Goal: Task Accomplishment & Management: Use online tool/utility

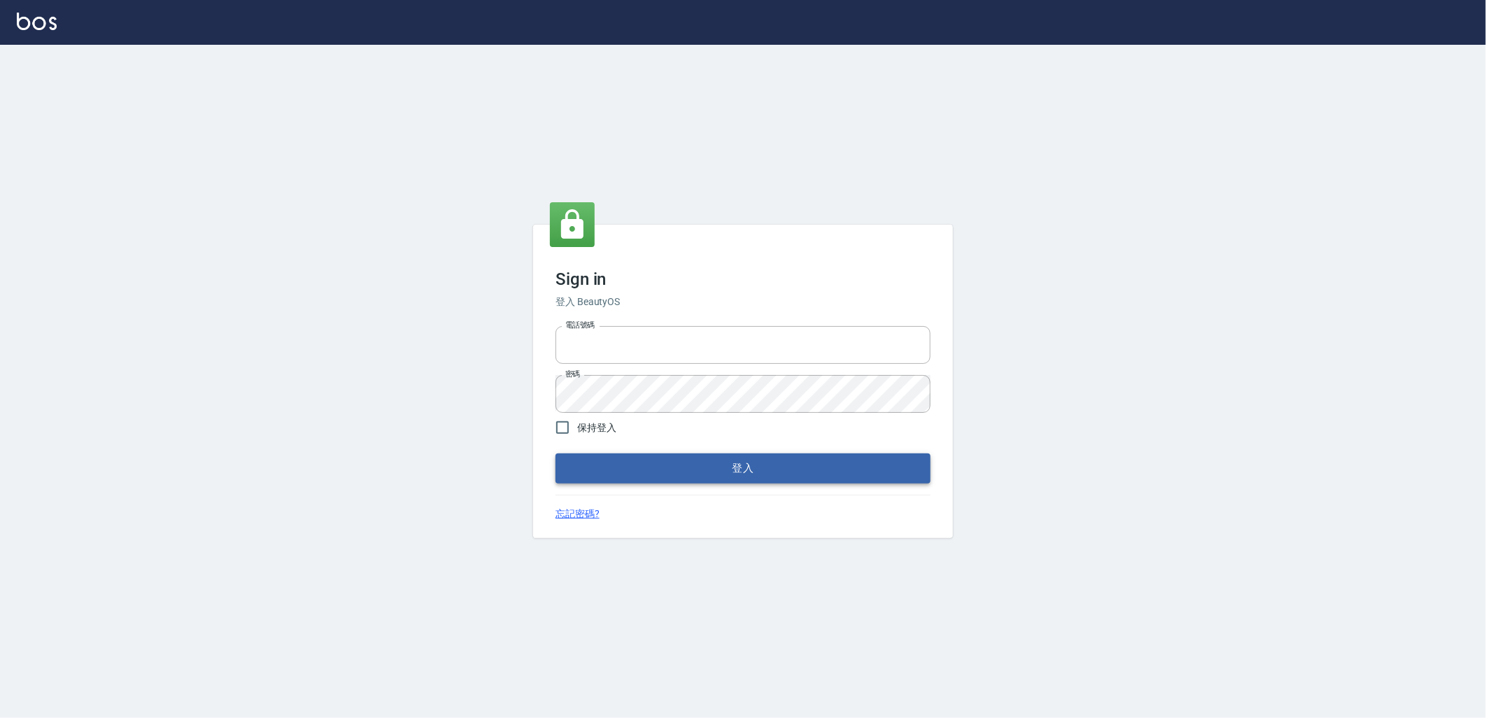
type input "0966699976"
click at [792, 473] on button "登入" at bounding box center [743, 467] width 375 height 29
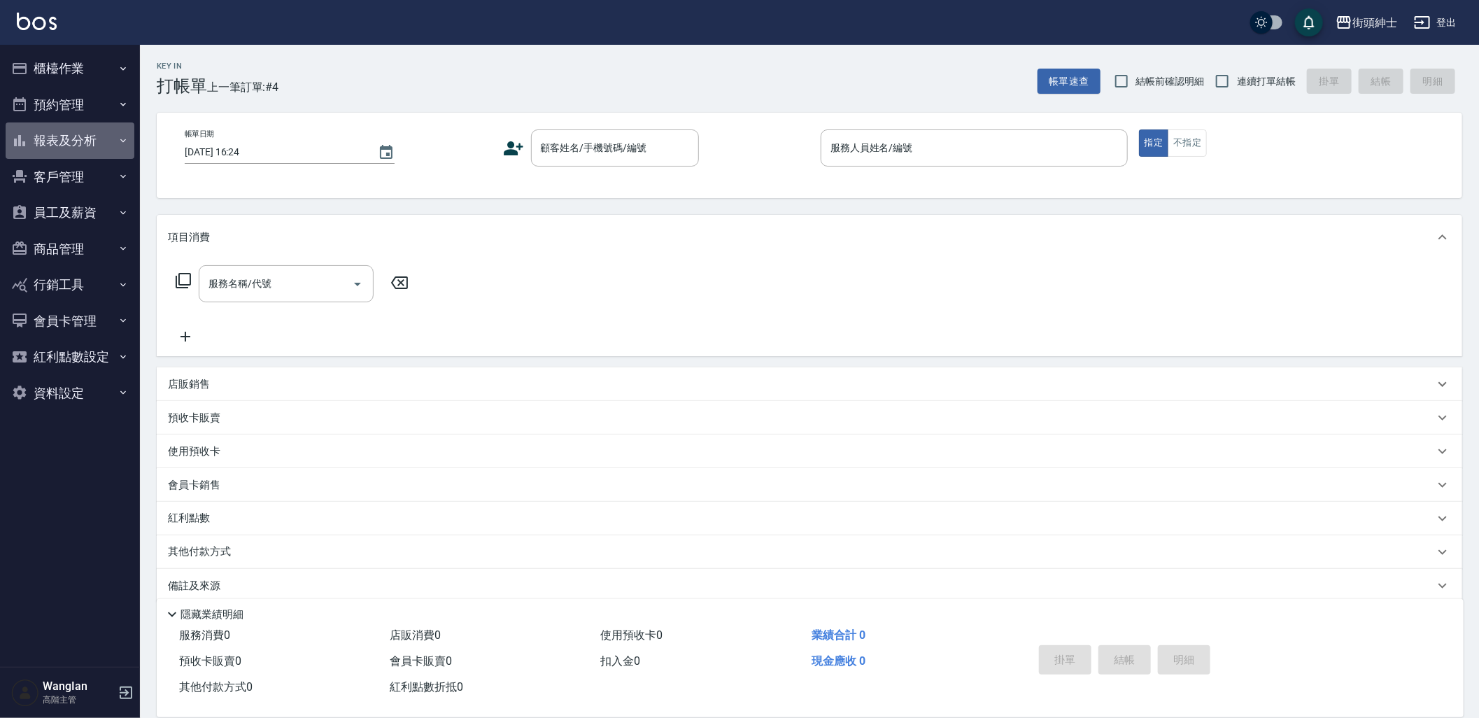
click at [97, 145] on button "報表及分析" at bounding box center [70, 140] width 129 height 36
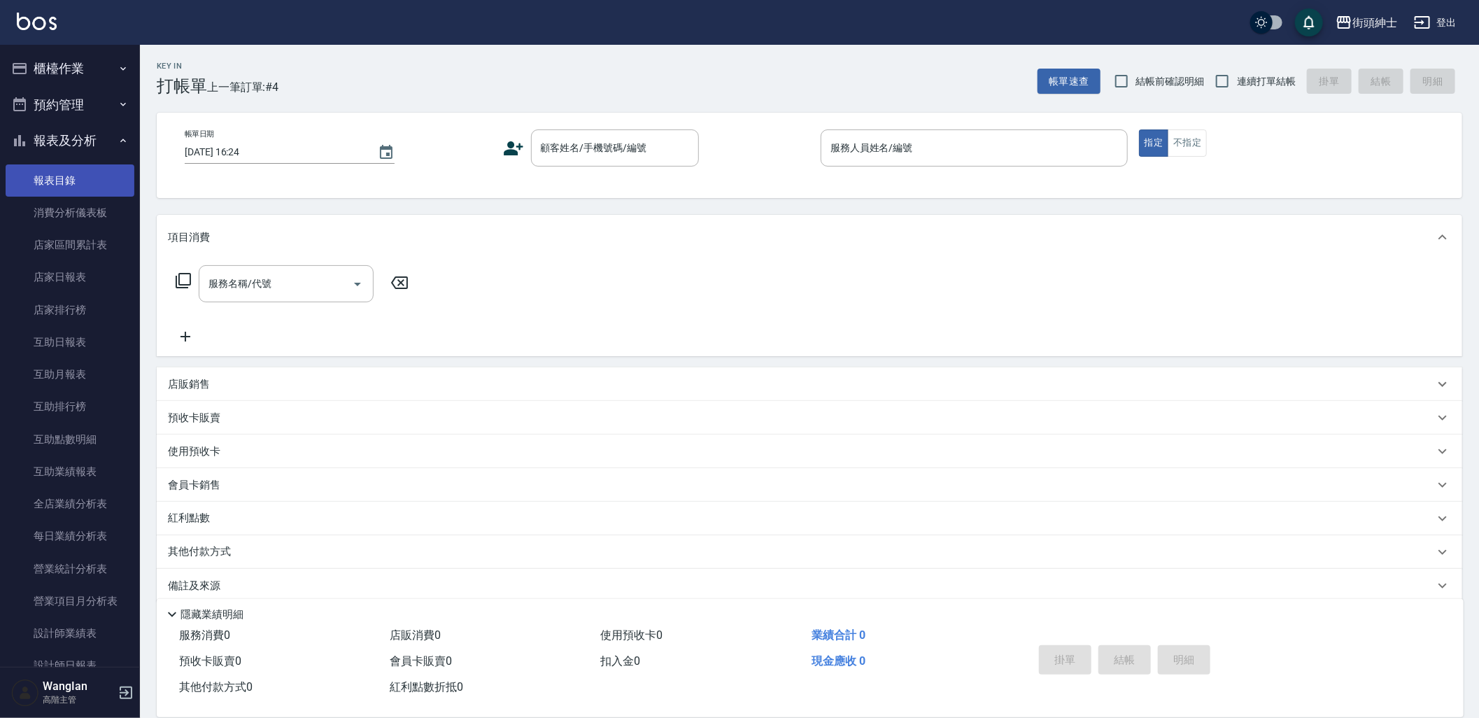
click at [94, 194] on link "報表目錄" at bounding box center [70, 180] width 129 height 32
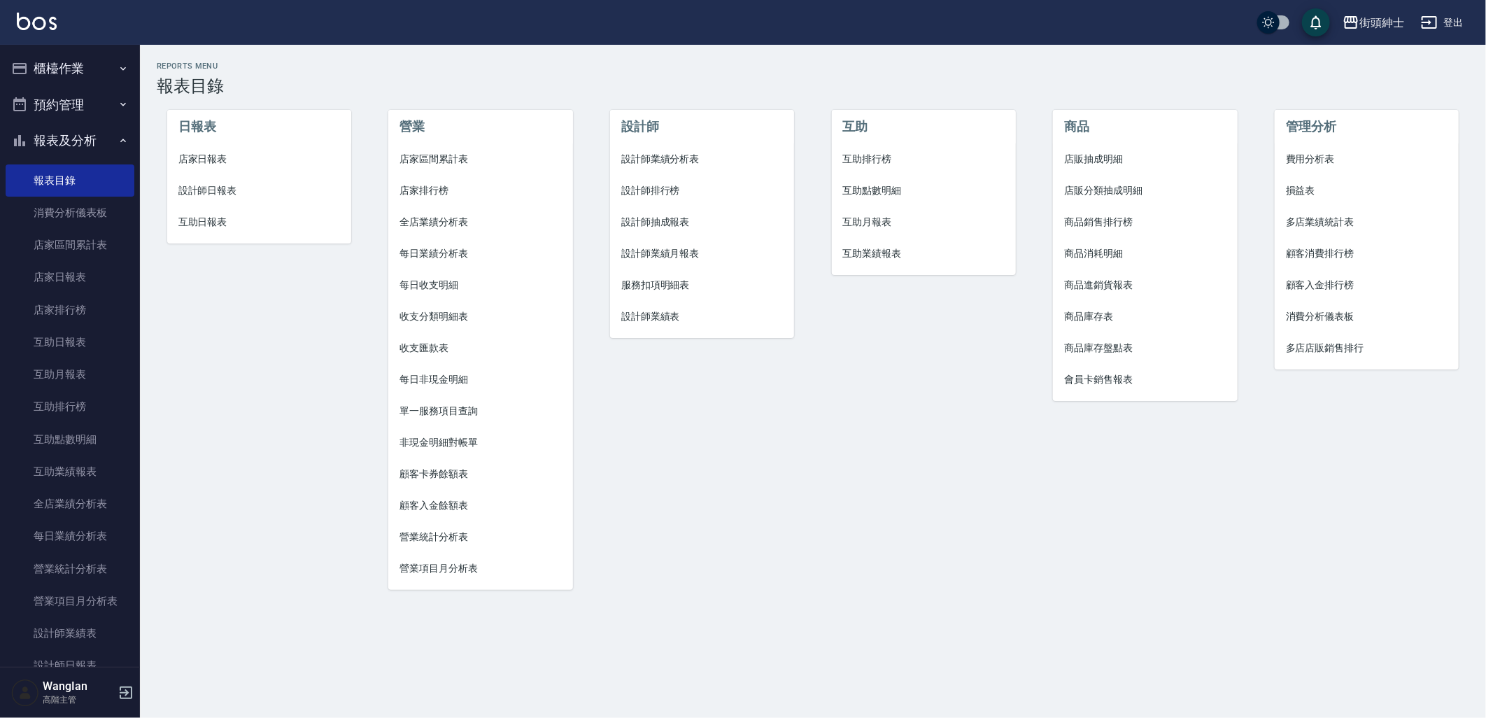
click at [465, 231] on li "全店業績分析表" at bounding box center [480, 221] width 184 height 31
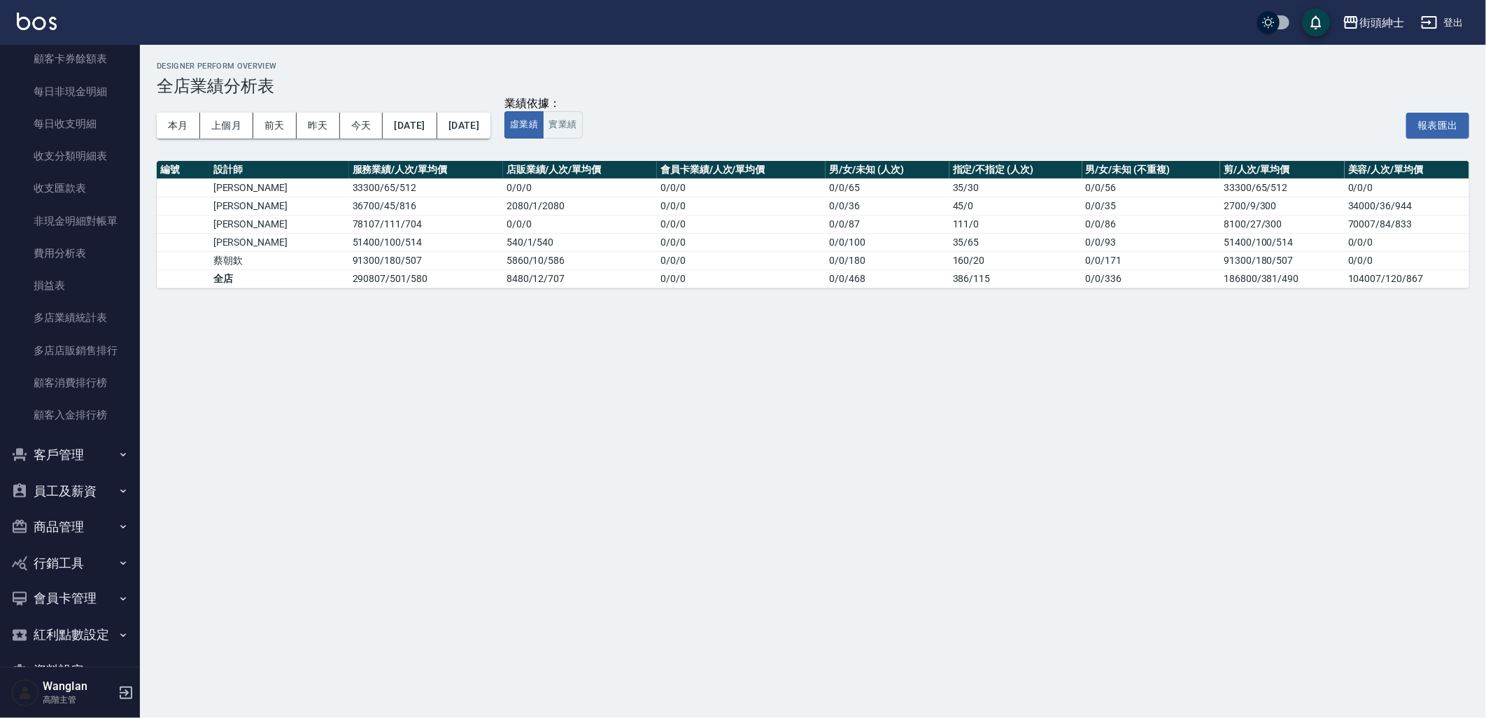
scroll to position [1162, 0]
click at [1366, 21] on div "街頭紳士" at bounding box center [1382, 22] width 45 height 17
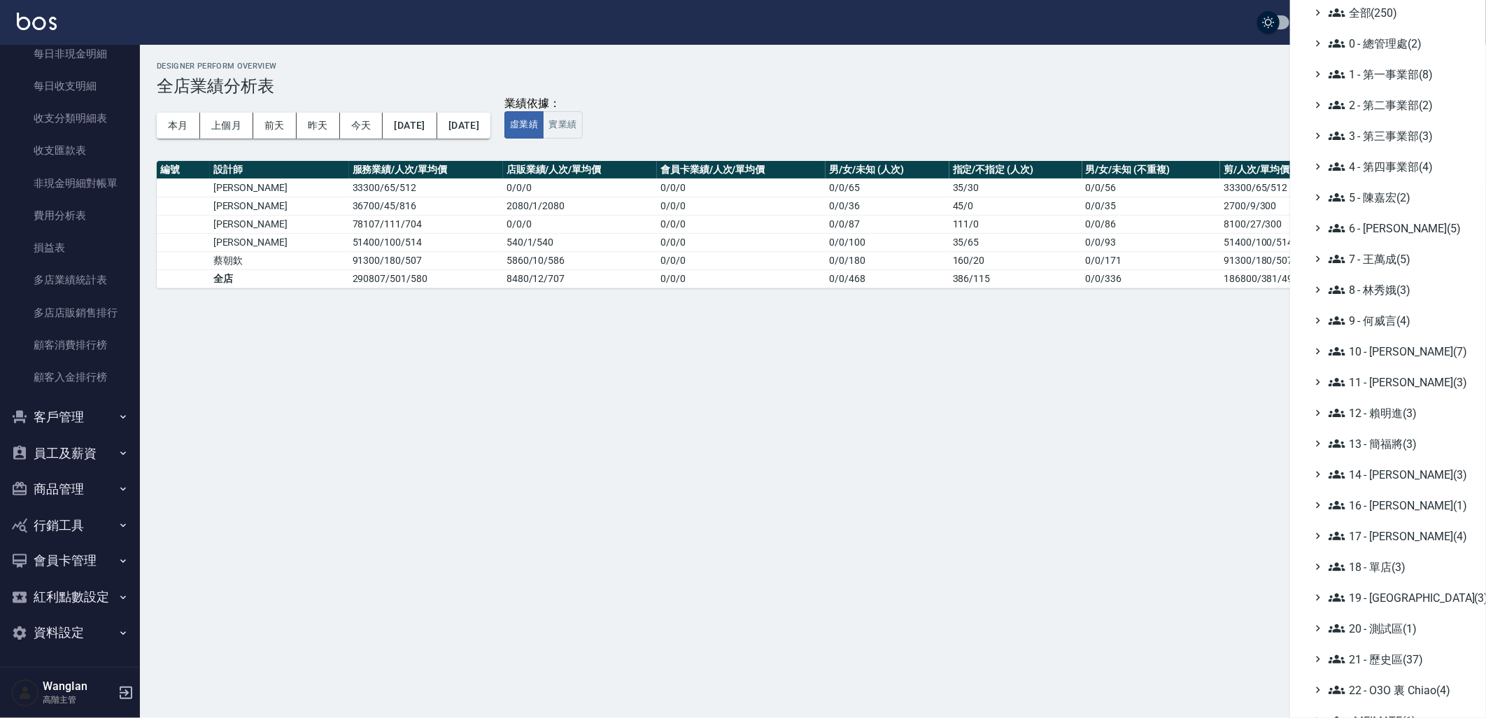
scroll to position [81, 0]
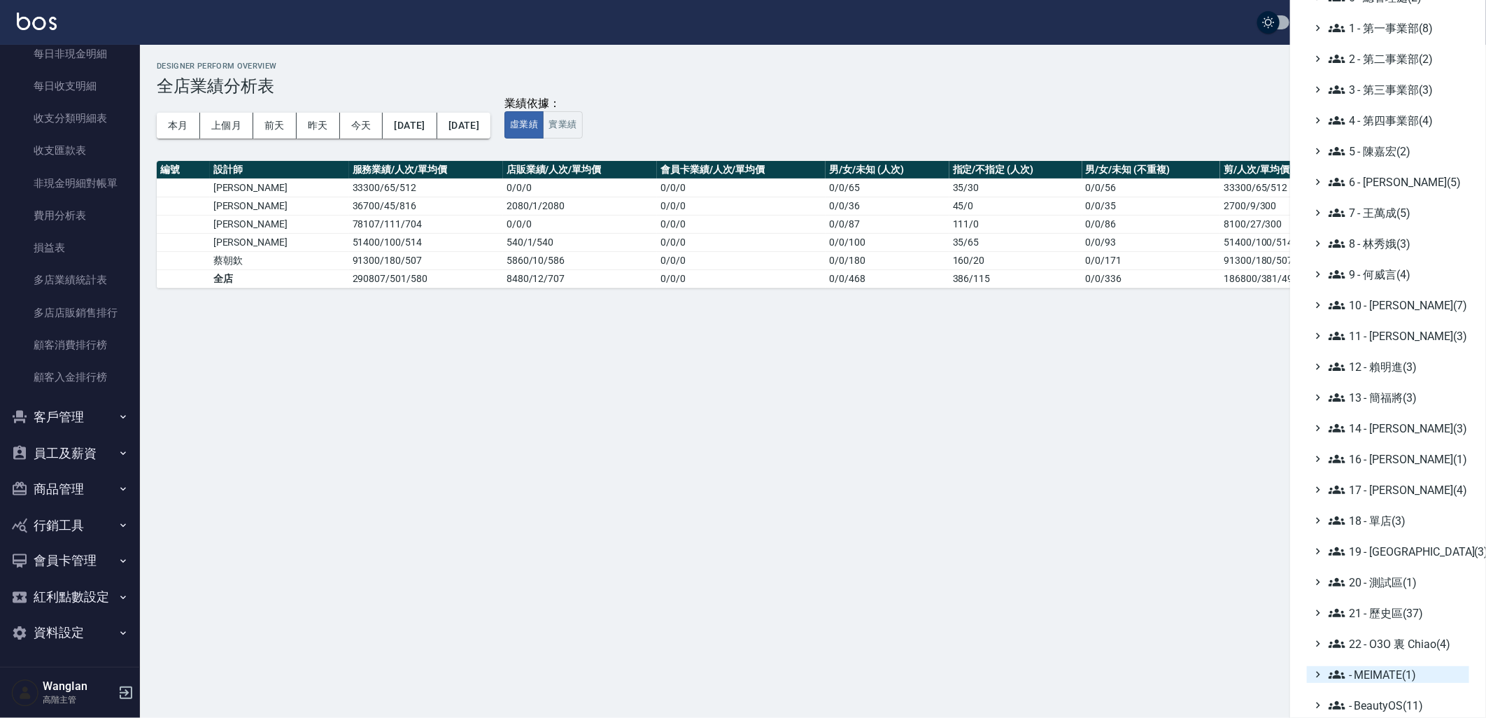
click at [1355, 677] on span "- MEIMATE(1)" at bounding box center [1396, 674] width 135 height 17
click at [1381, 549] on span "19 - [GEOGRAPHIC_DATA](3)" at bounding box center [1396, 551] width 135 height 17
click at [1404, 570] on span "19.01 - [GEOGRAPHIC_DATA] (10)" at bounding box center [1403, 568] width 121 height 17
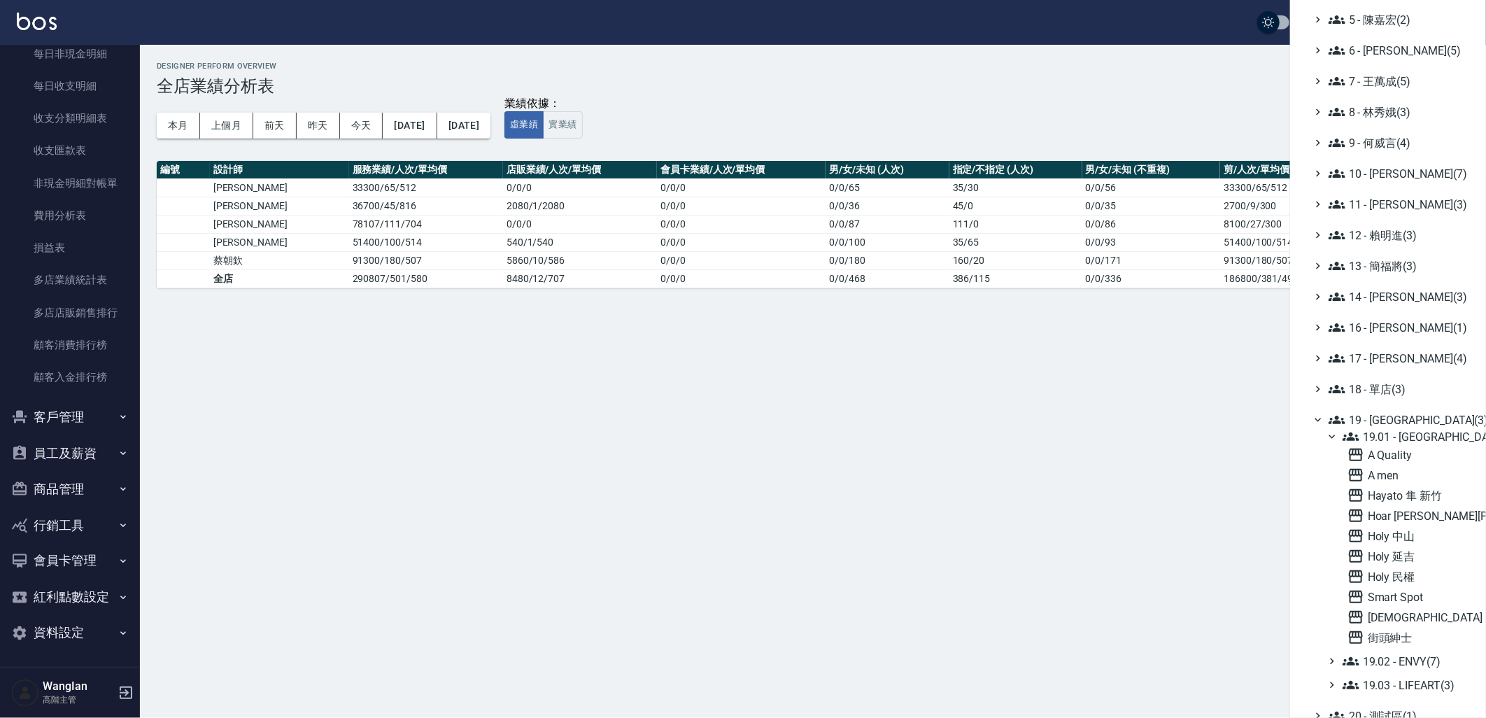
scroll to position [237, 0]
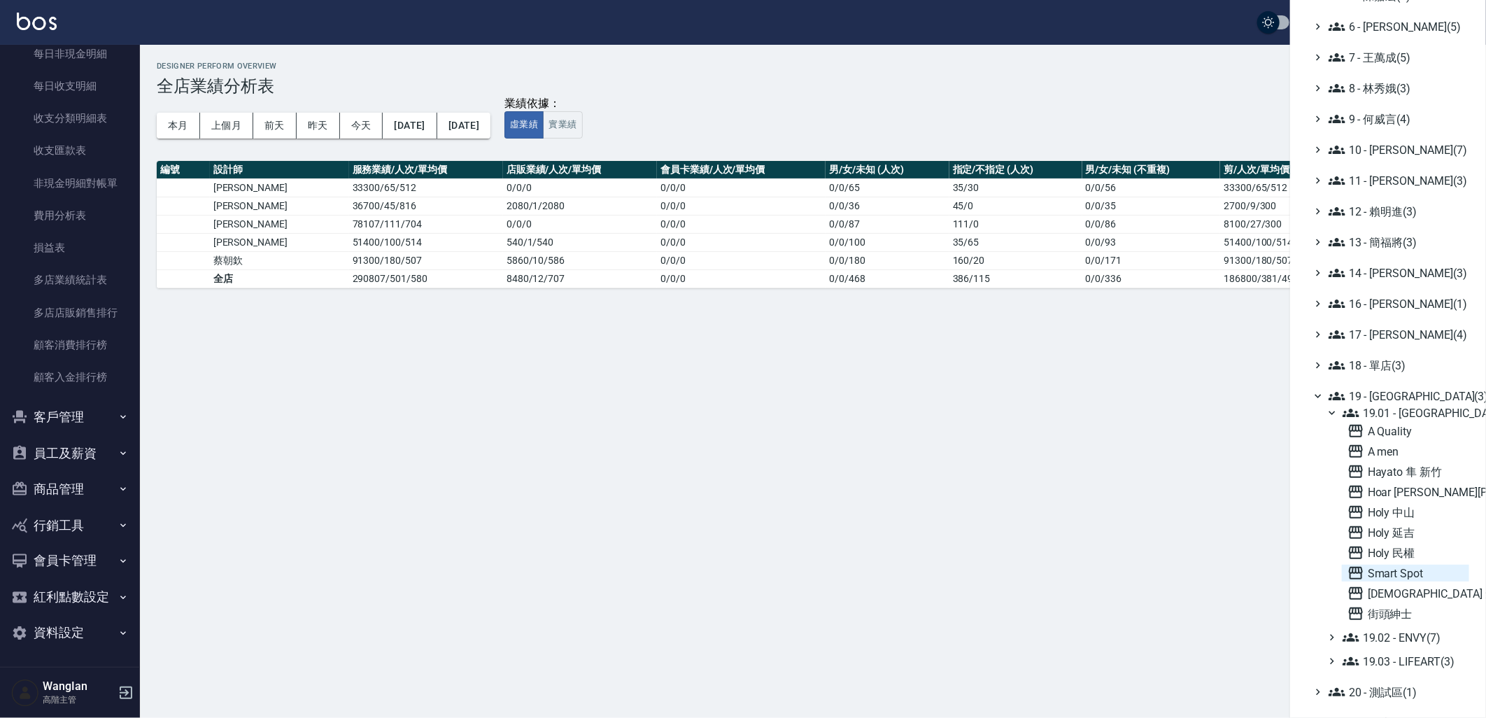
click at [1402, 576] on span "Smart Spot" at bounding box center [1406, 573] width 116 height 17
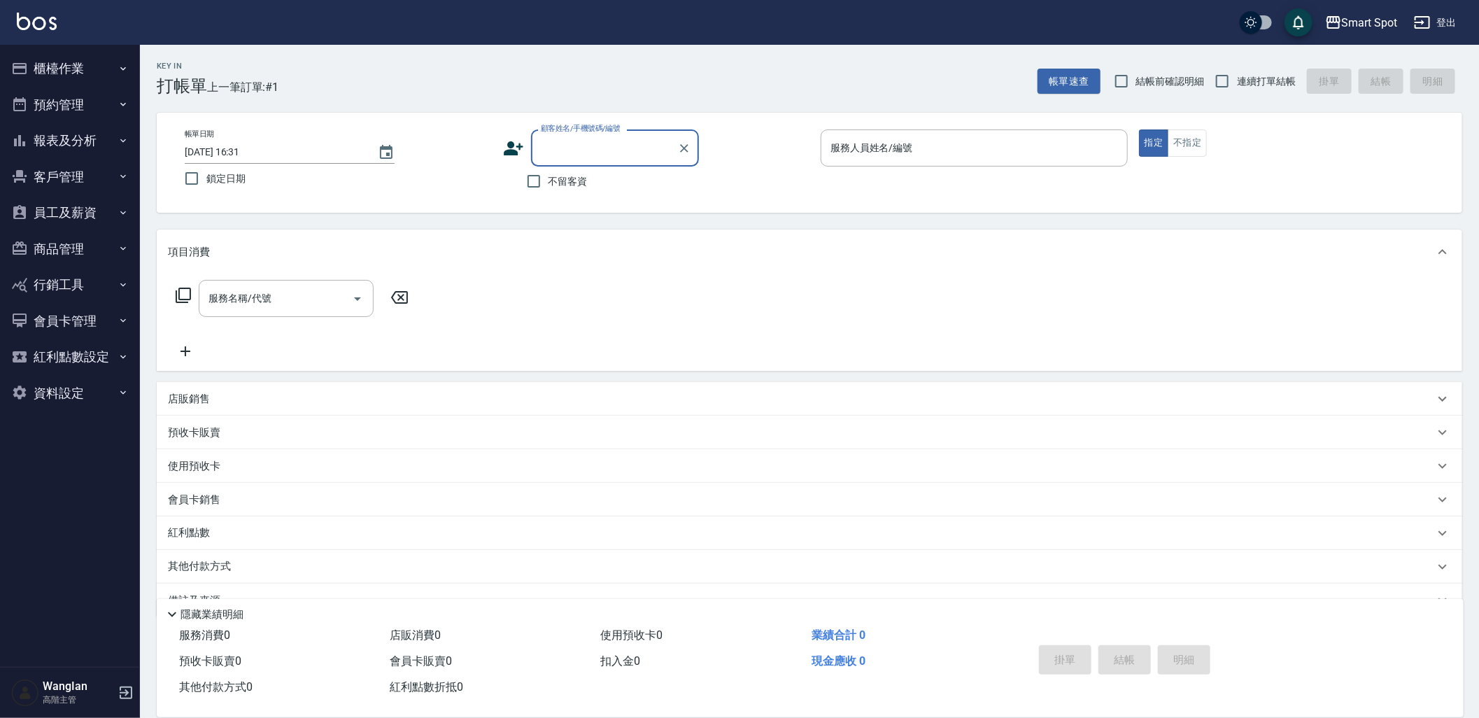
click at [97, 209] on button "員工及薪資" at bounding box center [70, 213] width 129 height 36
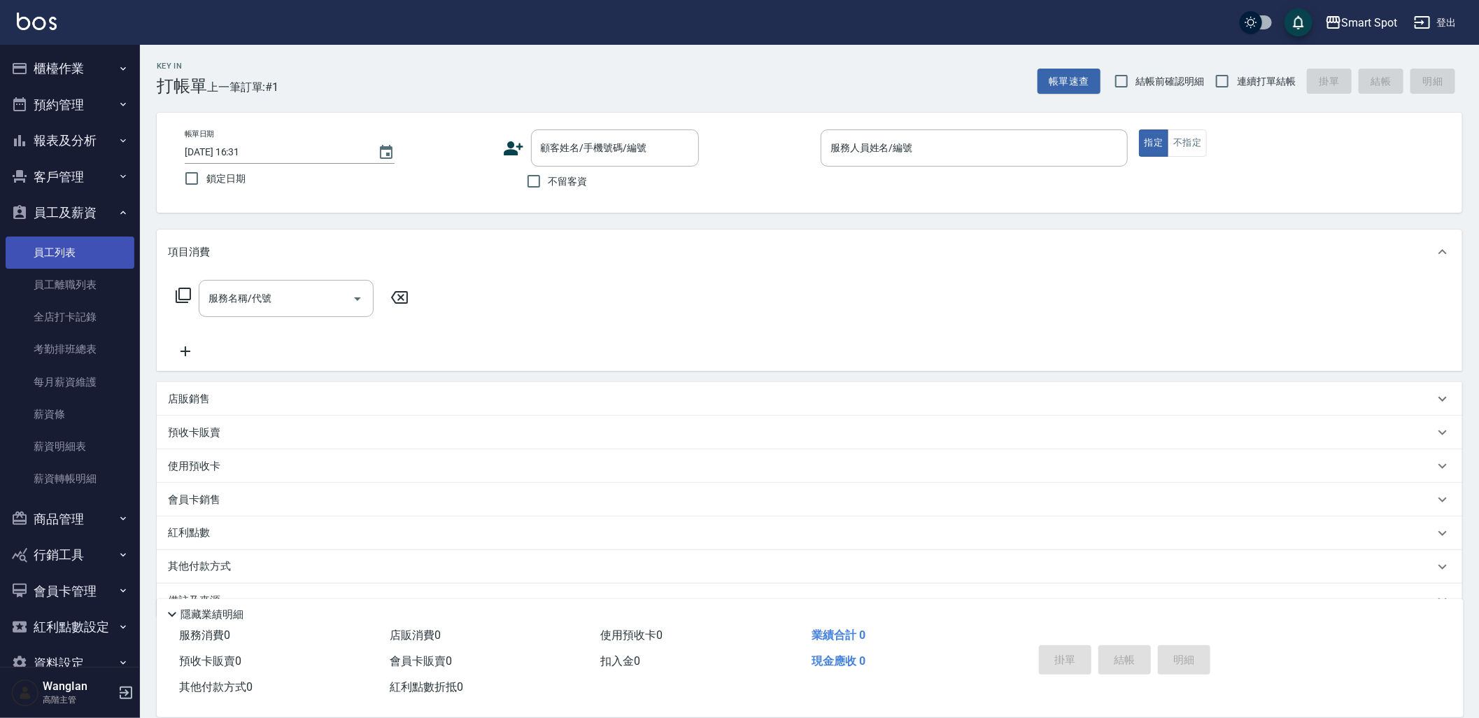
click at [69, 255] on link "員工列表" at bounding box center [70, 253] width 129 height 32
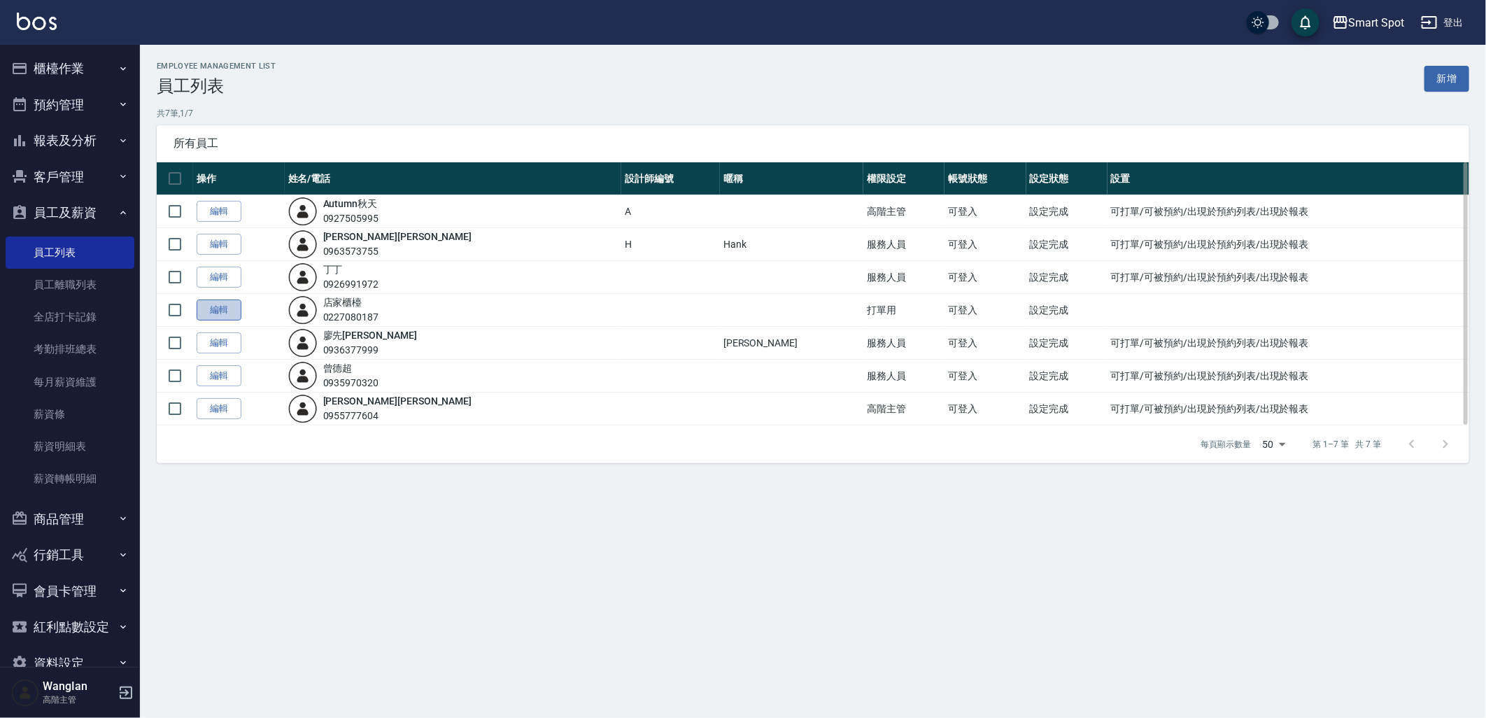
click at [217, 313] on link "編輯" at bounding box center [219, 310] width 45 height 22
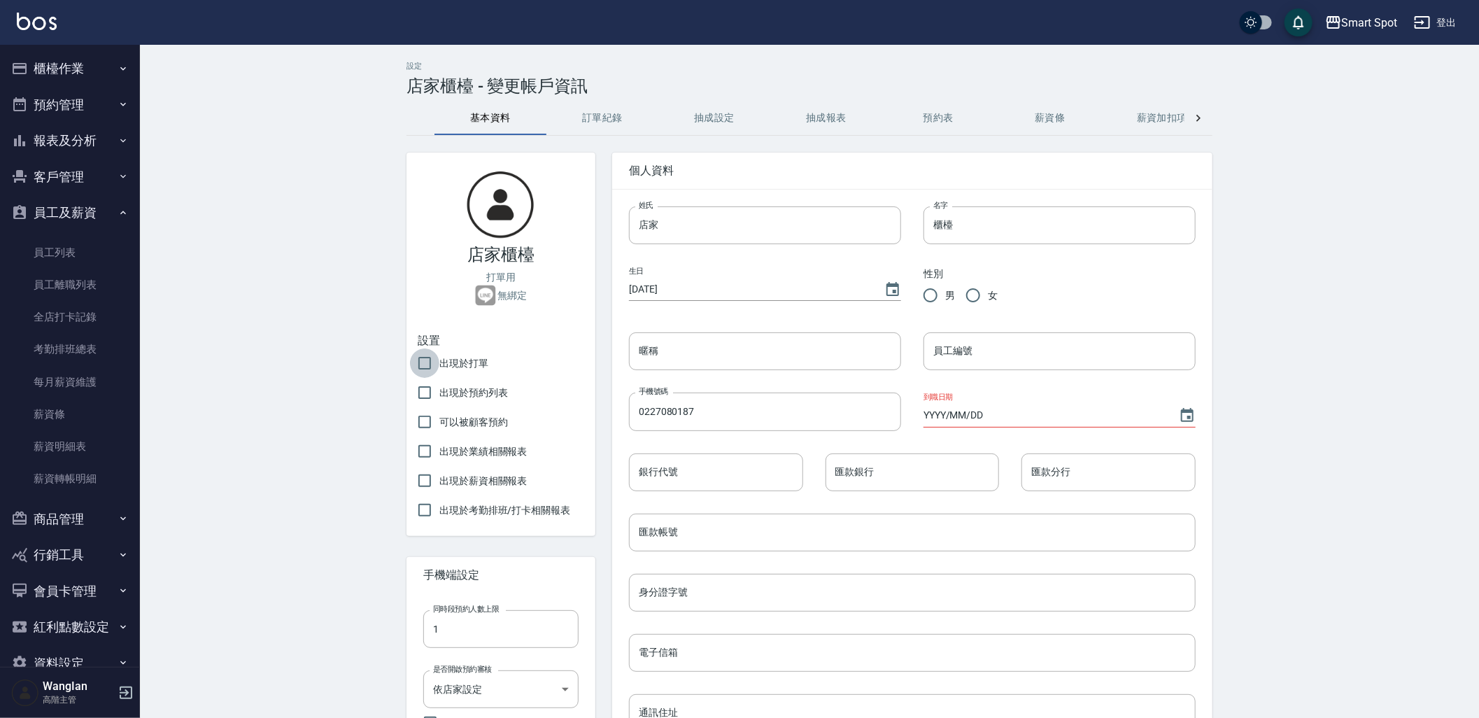
click at [418, 369] on input "出現於打單" at bounding box center [424, 362] width 29 height 29
checkbox input "true"
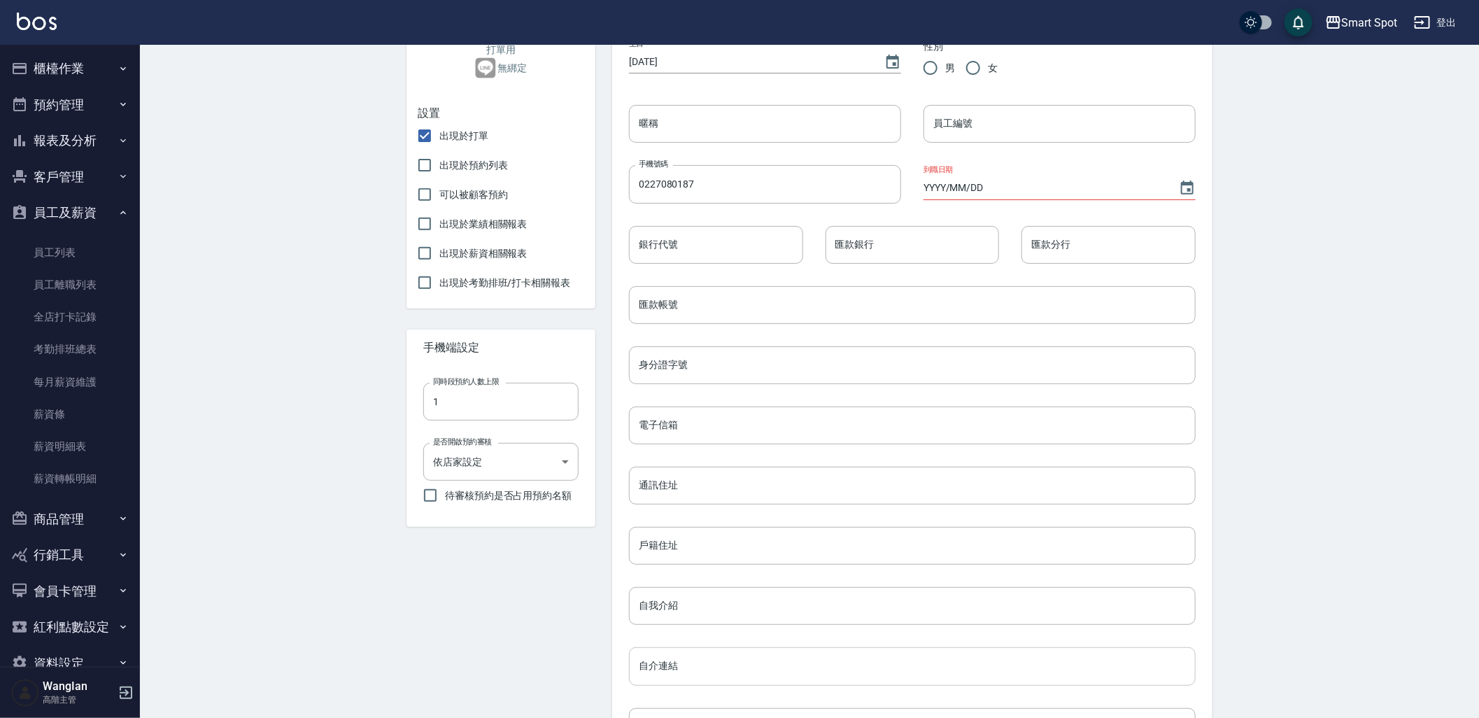
scroll to position [397, 0]
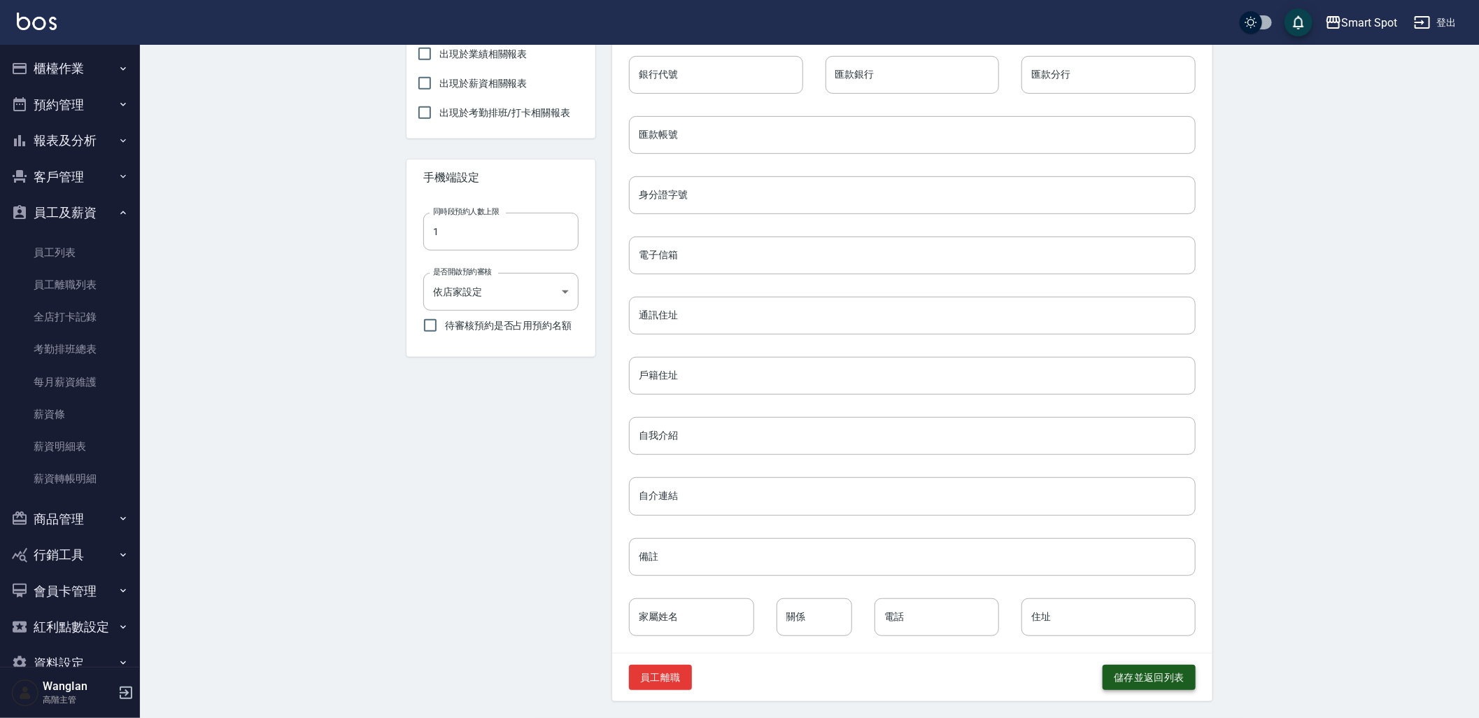
click at [1127, 686] on button "儲存並返回列表" at bounding box center [1149, 678] width 93 height 26
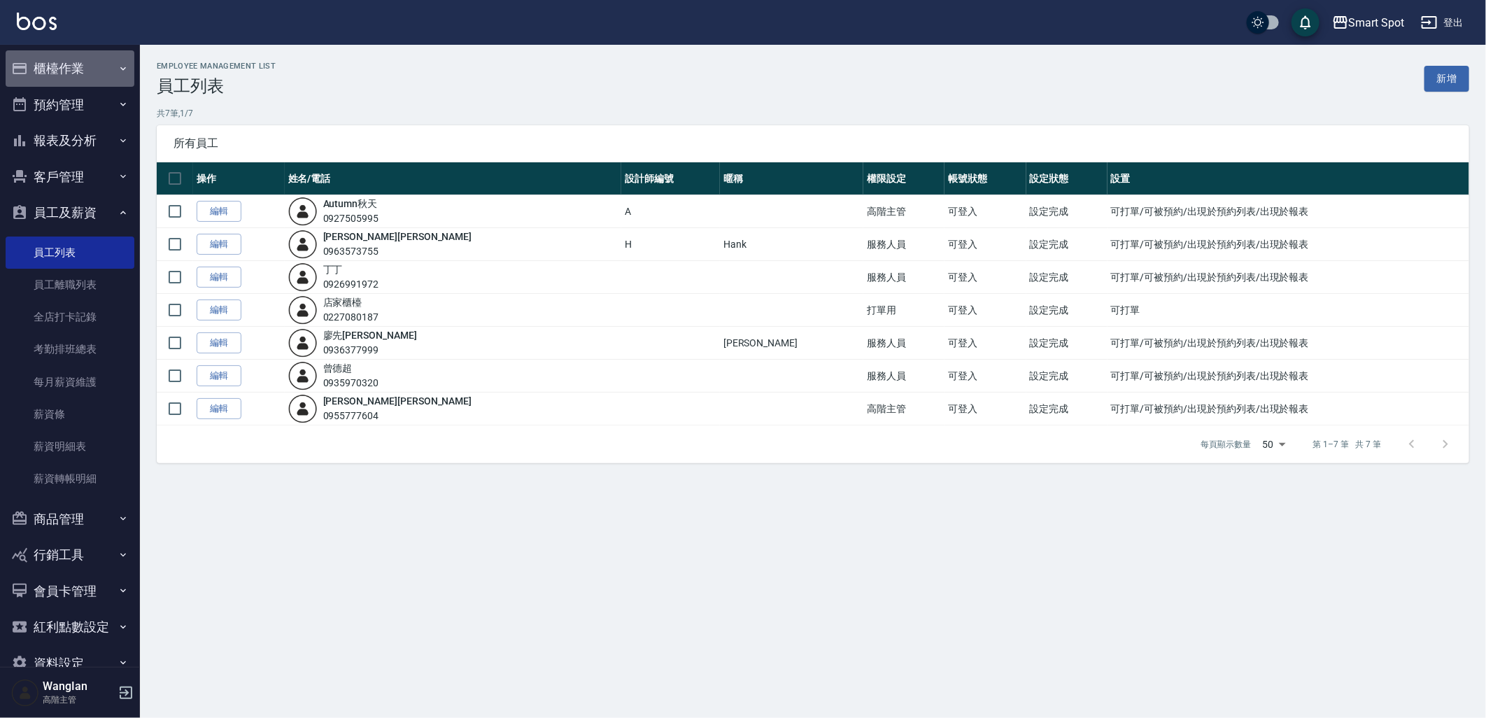
click at [73, 64] on button "櫃檯作業" at bounding box center [70, 68] width 129 height 36
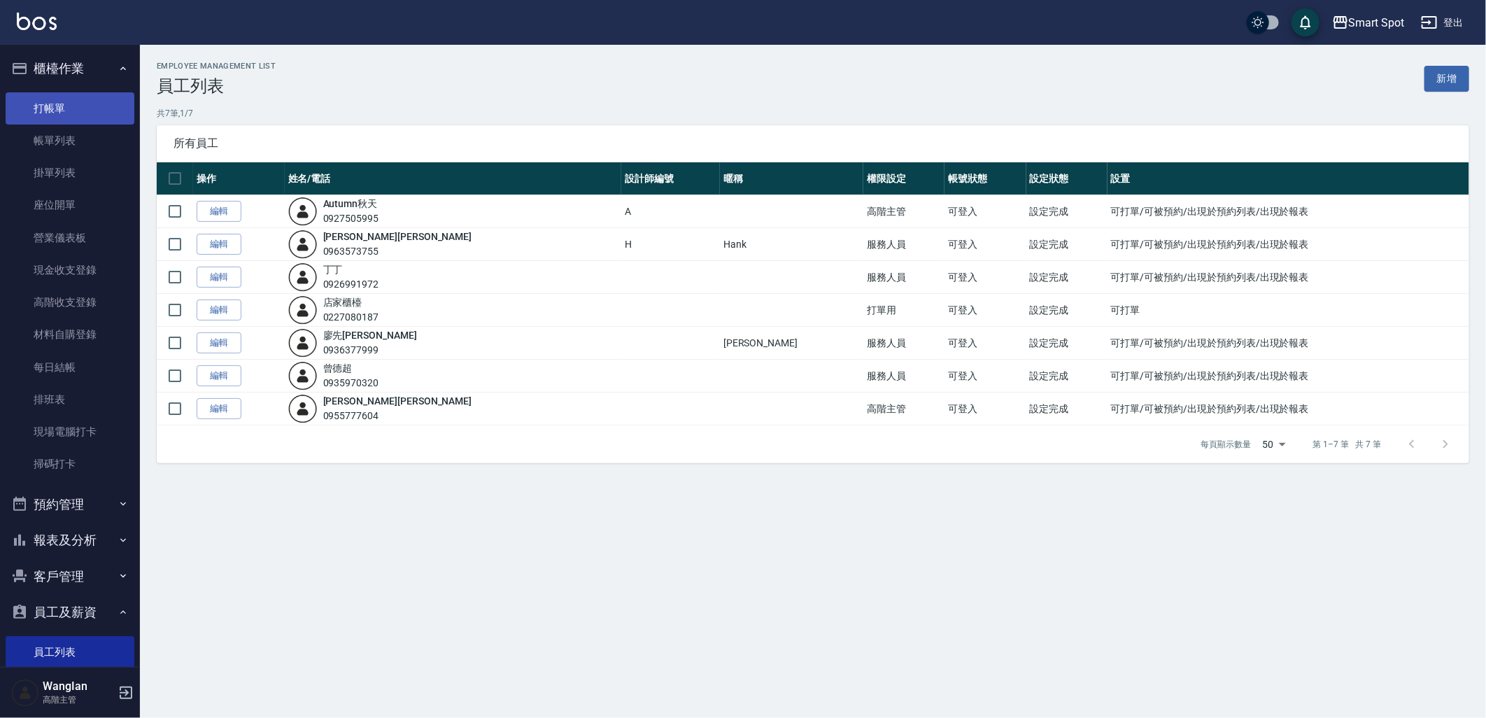
click at [72, 120] on link "打帳單" at bounding box center [70, 108] width 129 height 32
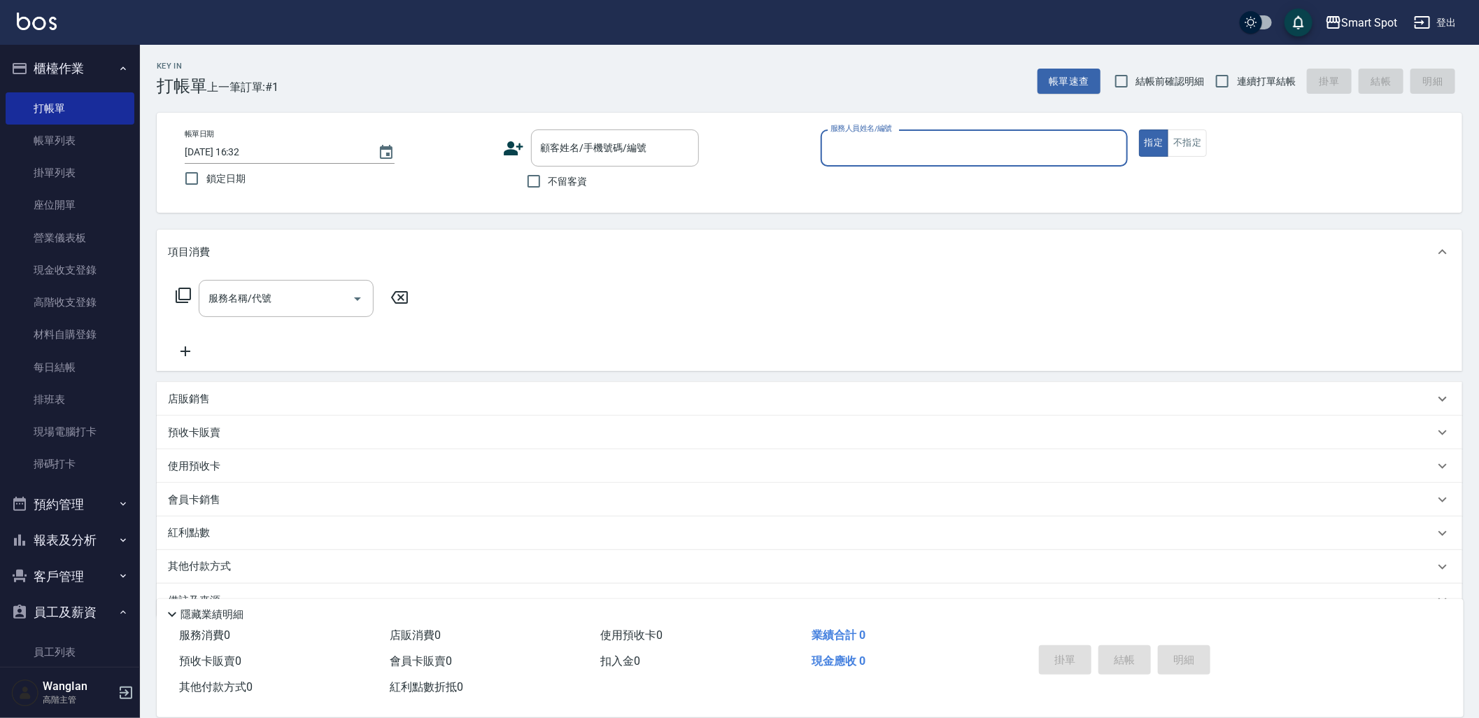
click at [968, 138] on input "服務人員姓名/編號" at bounding box center [974, 148] width 295 height 24
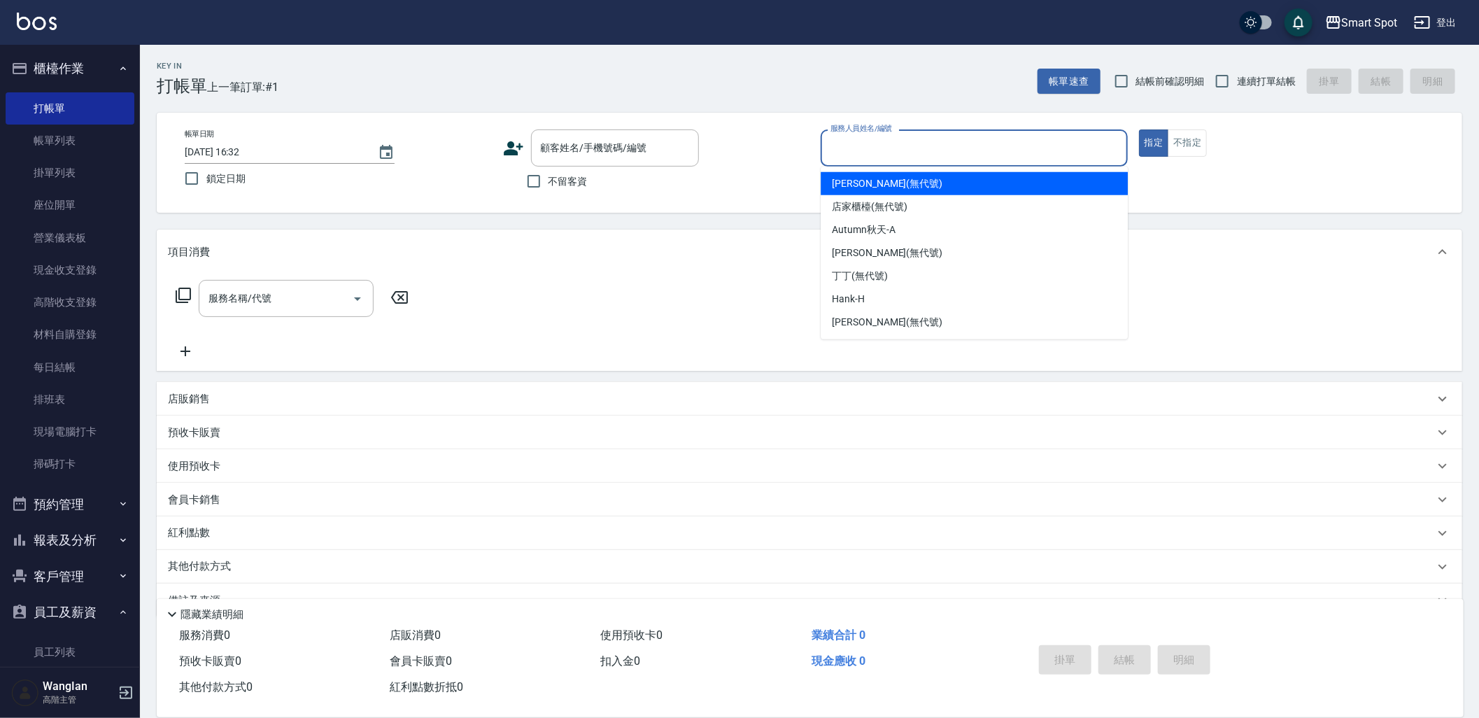
click at [953, 150] on input "服務人員姓名/編號" at bounding box center [974, 148] width 295 height 24
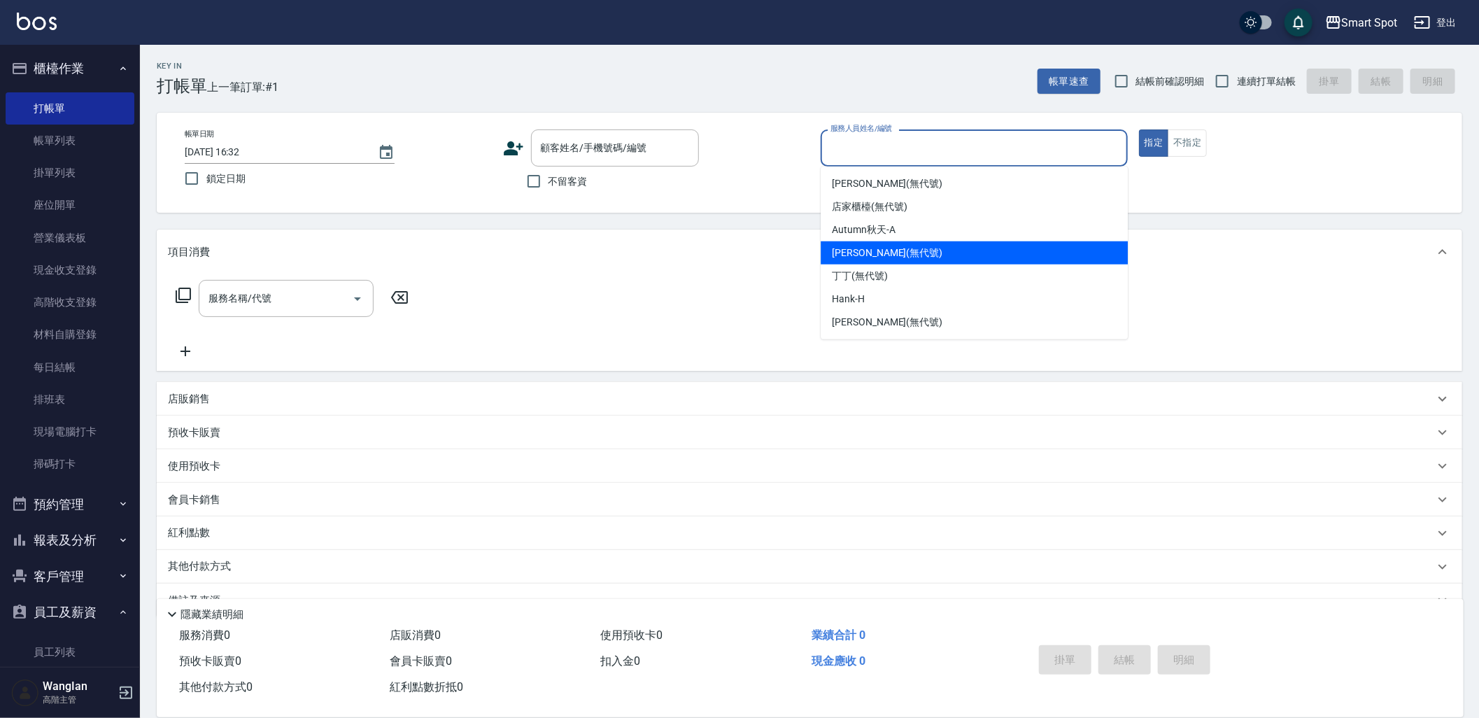
click at [905, 251] on div "朱庭萱 (無代號)" at bounding box center [974, 252] width 307 height 23
type input "朱庭萱(無代號)"
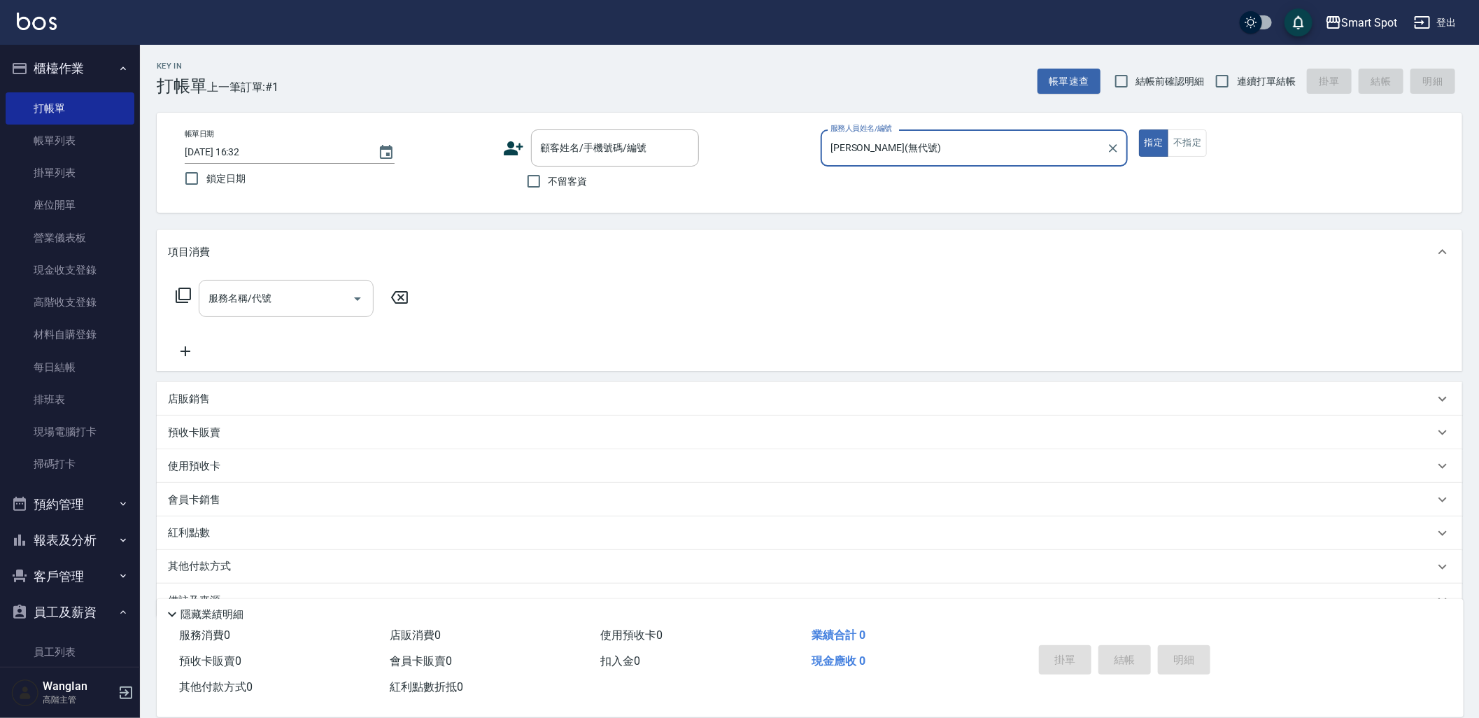
click at [253, 303] on div "服務名稱/代號 服務名稱/代號" at bounding box center [286, 298] width 175 height 37
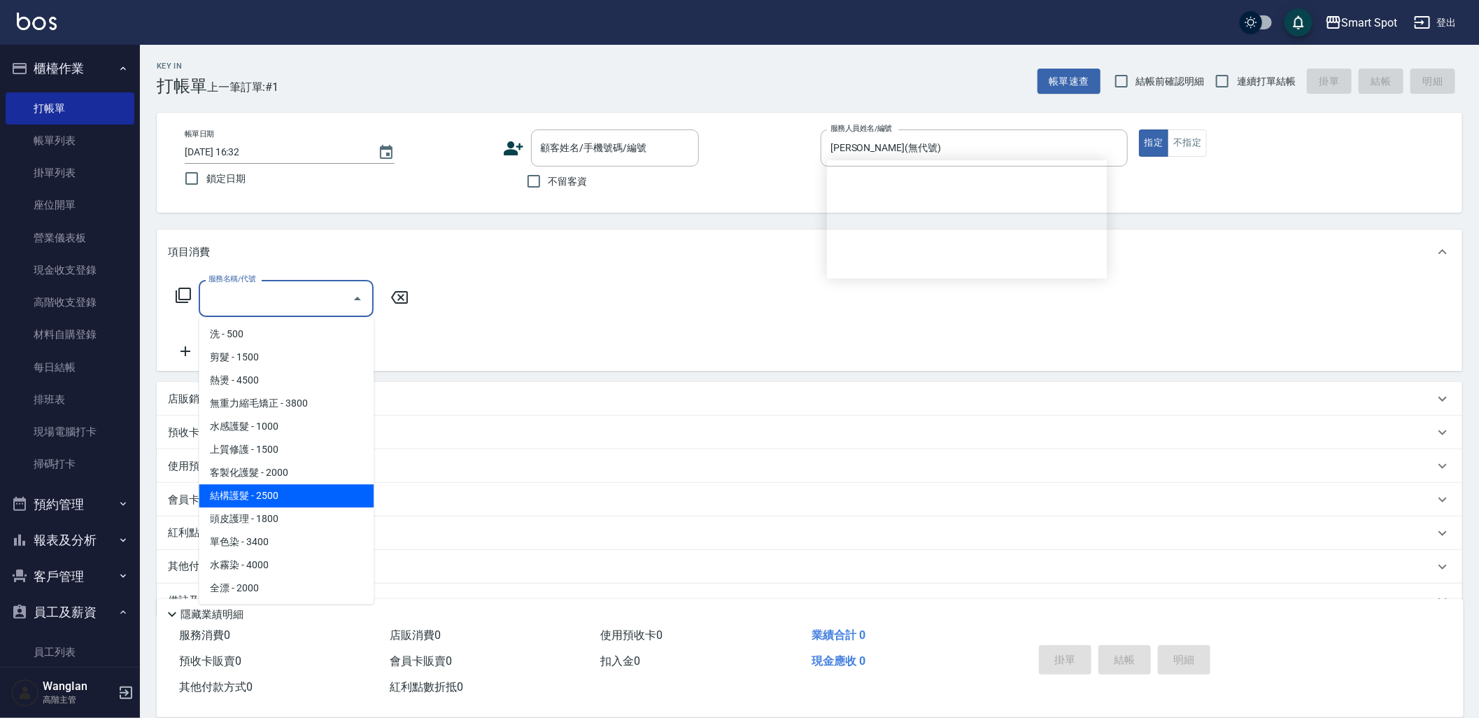
click at [239, 507] on span "頭皮護理 - 1800" at bounding box center [286, 518] width 175 height 23
type input "頭皮護理(305)"
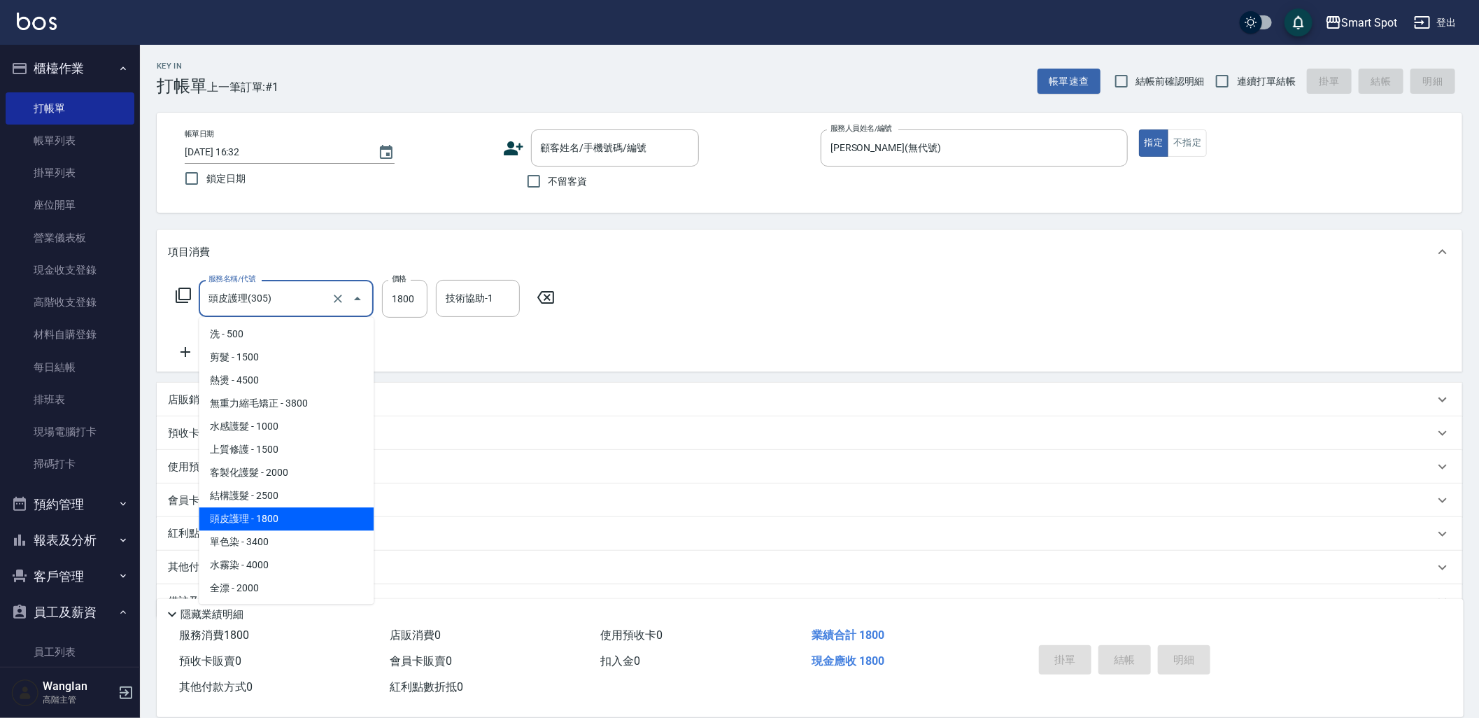
click at [316, 291] on input "頭皮護理(305)" at bounding box center [266, 298] width 123 height 24
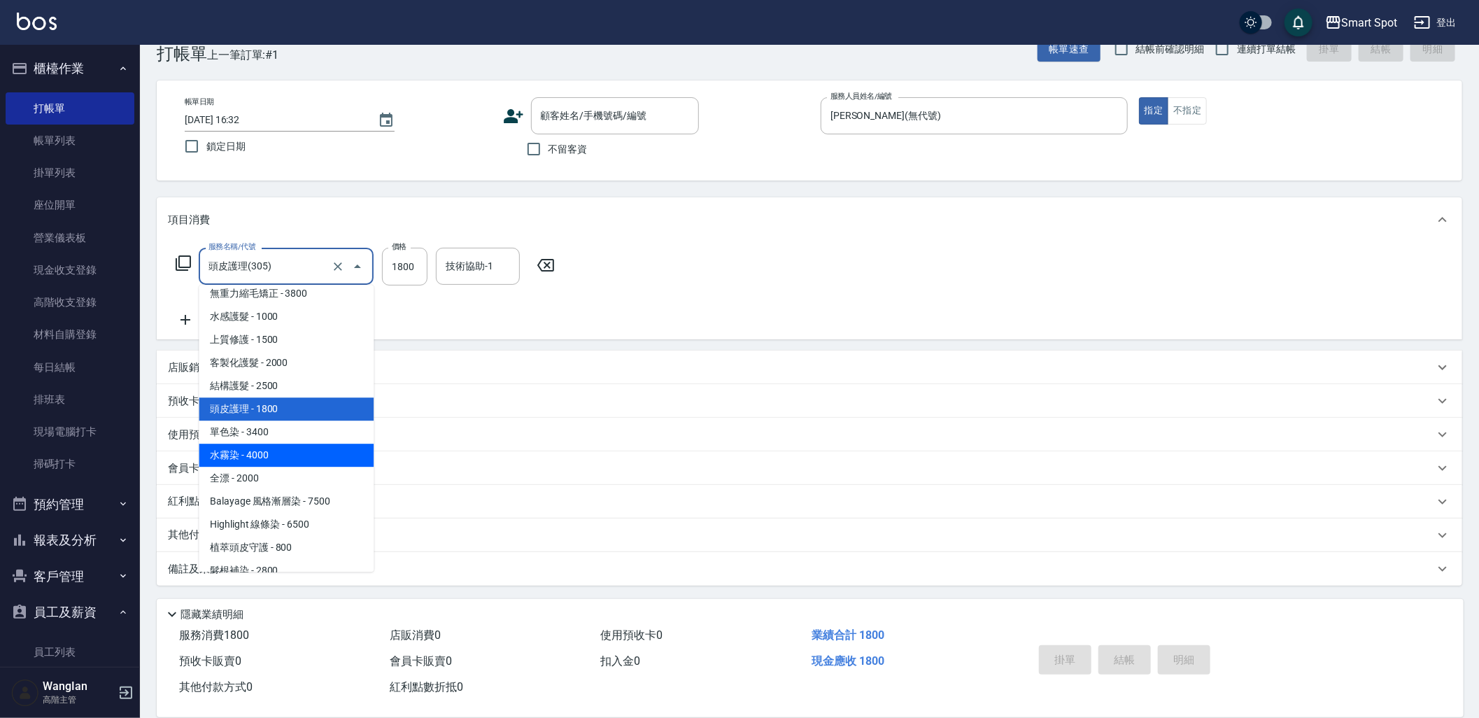
scroll to position [155, 0]
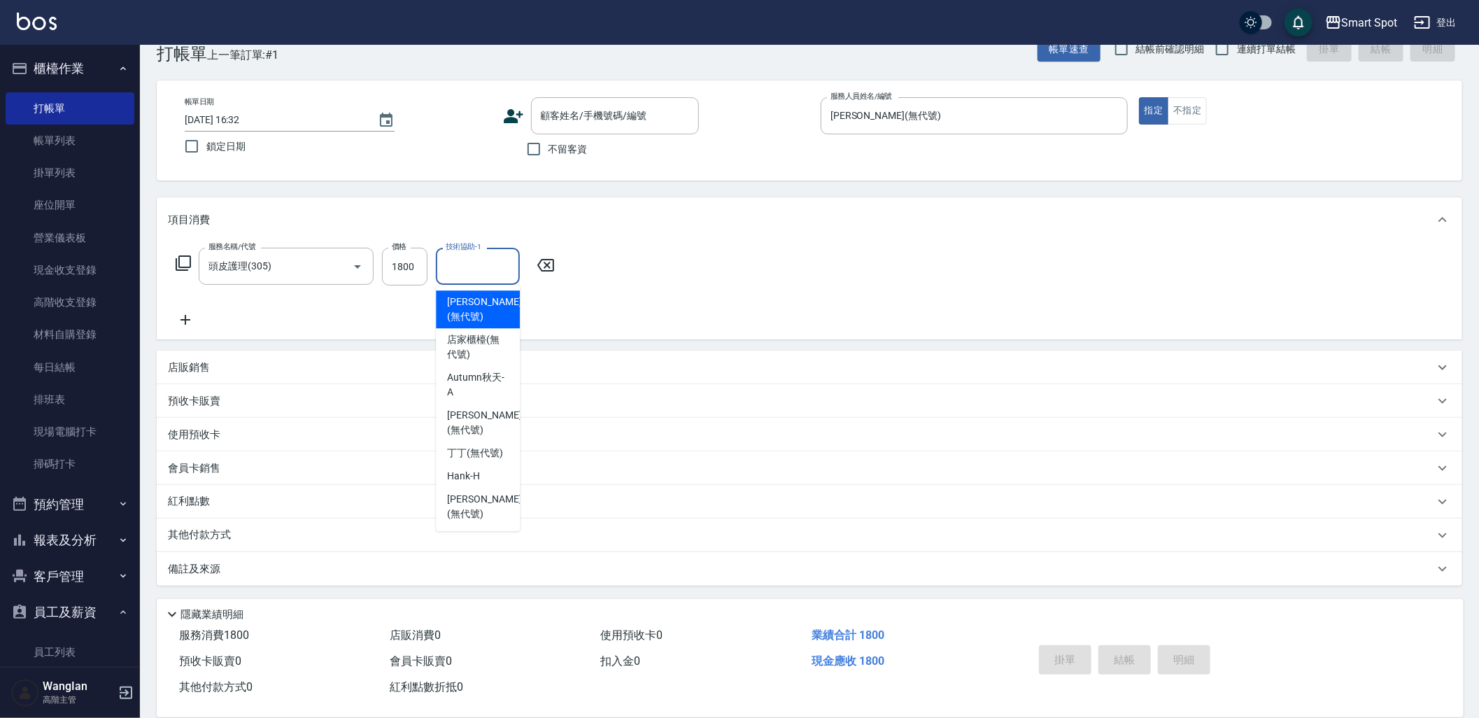
click at [507, 273] on input "技術協助-1" at bounding box center [477, 266] width 71 height 24
click at [493, 334] on span "店家櫃檯 (無代號)" at bounding box center [478, 346] width 62 height 29
type input "店家櫃檯(無代號)"
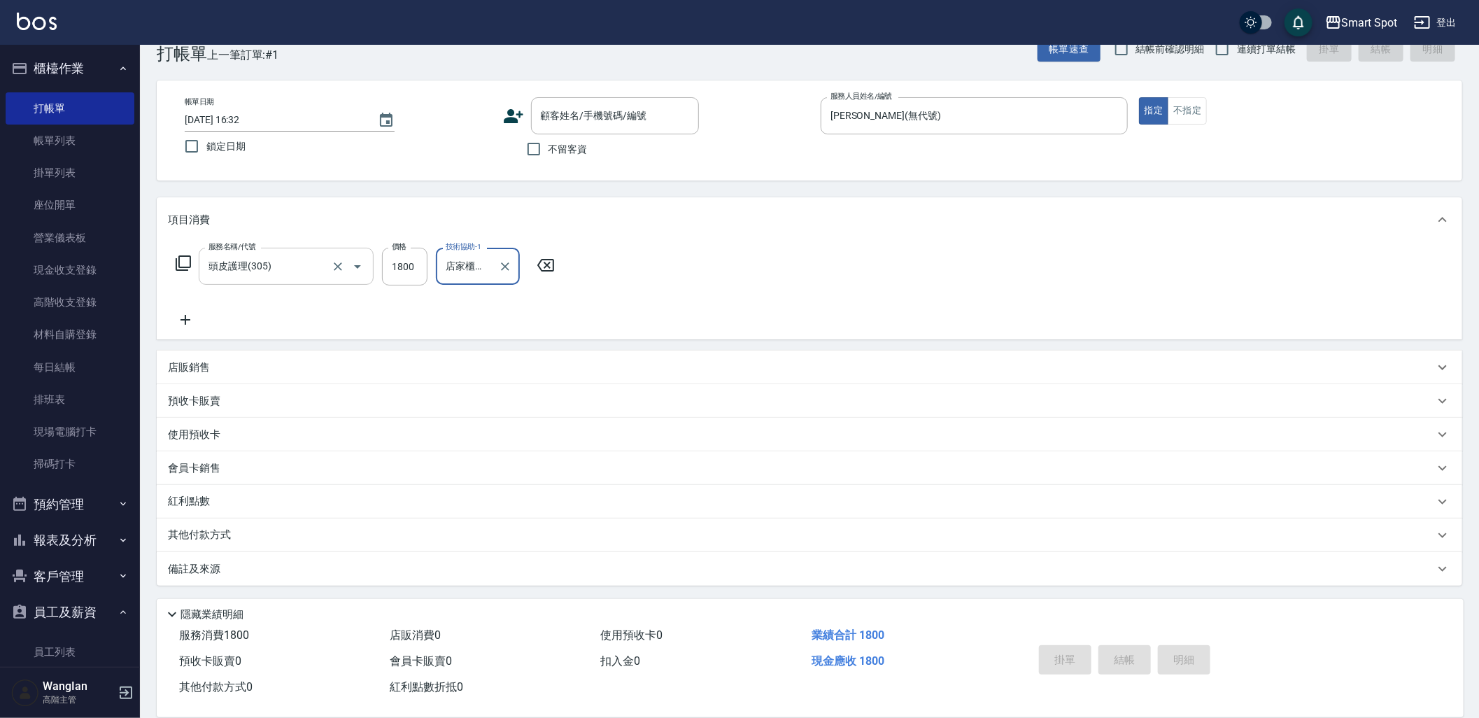
click at [309, 263] on input "頭皮護理(305)" at bounding box center [266, 266] width 123 height 24
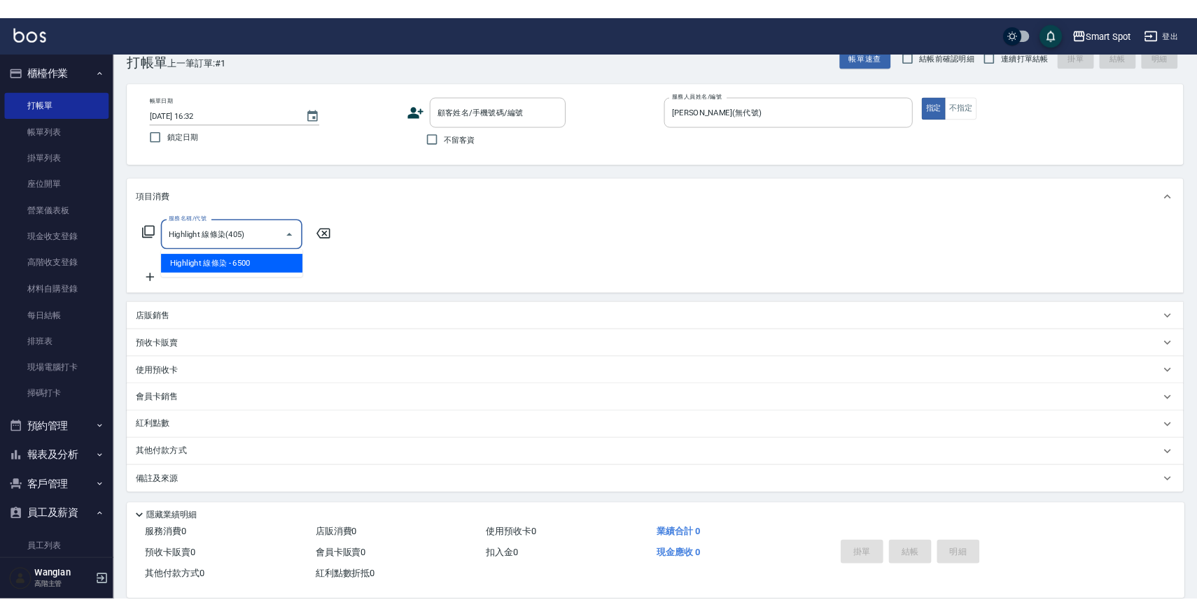
scroll to position [32, 0]
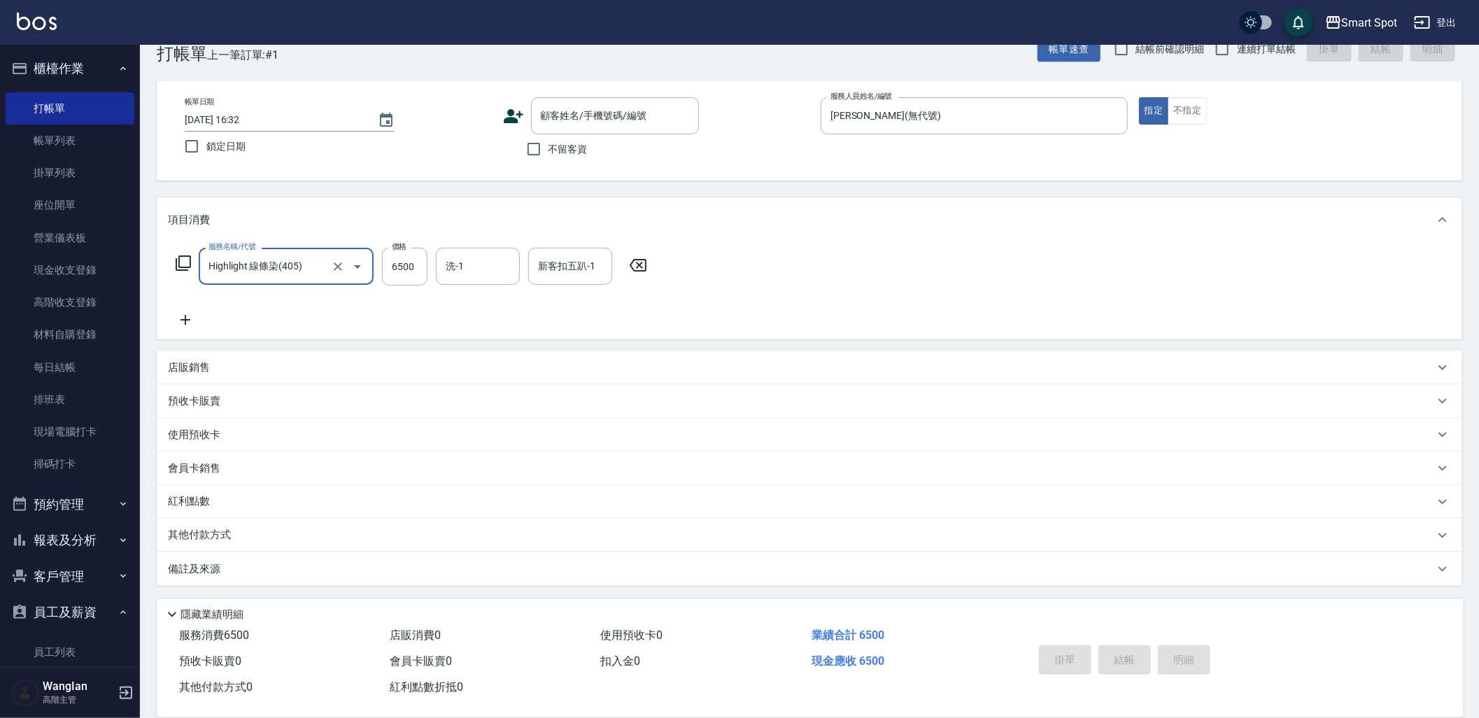
type input "Highlight 線條染(405)"
click at [1052, 274] on div "服務名稱/代號 Highlight 線條染(405) 服務名稱/代號 價格 6500 價格 洗-1 洗-1 新客扣五趴-1 新客扣五趴-1" at bounding box center [810, 290] width 1306 height 97
click at [1031, 266] on div "服務名稱/代號 Highlight 線條染(405) 服務名稱/代號 價格 6500 價格 洗-1 洗-1 新客扣五趴-1 新客扣五趴-1" at bounding box center [810, 290] width 1306 height 97
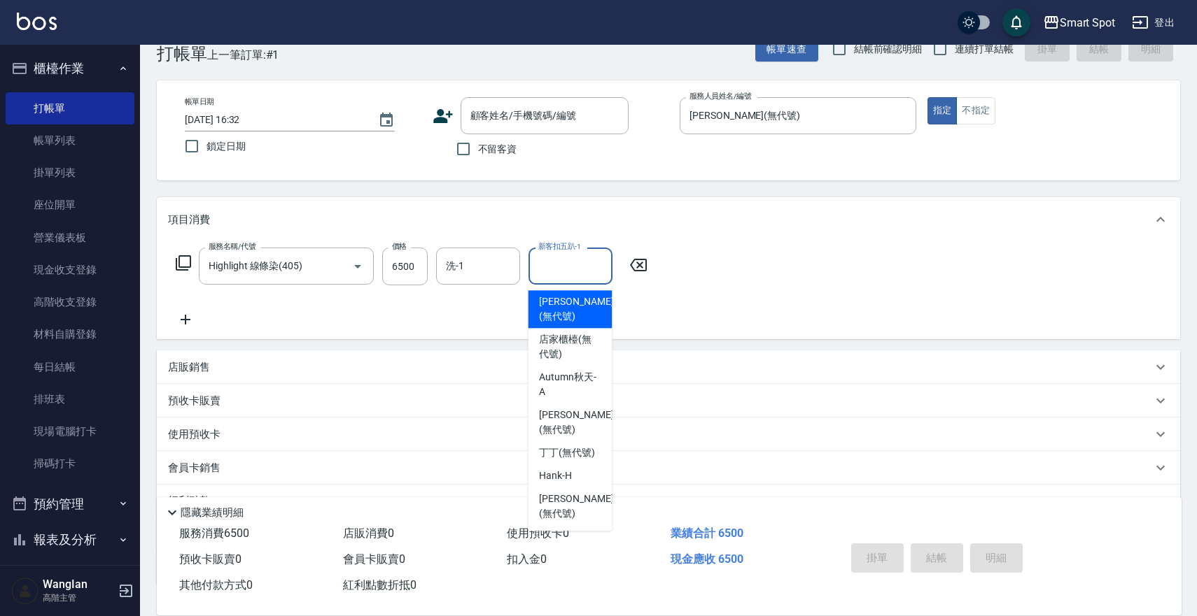
click at [542, 254] on div "新客扣五趴-1 新客扣五趴-1" at bounding box center [570, 266] width 84 height 37
click at [556, 332] on span "店家櫃檯 (無代號)" at bounding box center [570, 346] width 62 height 29
type input "店家櫃檯(無代號)"
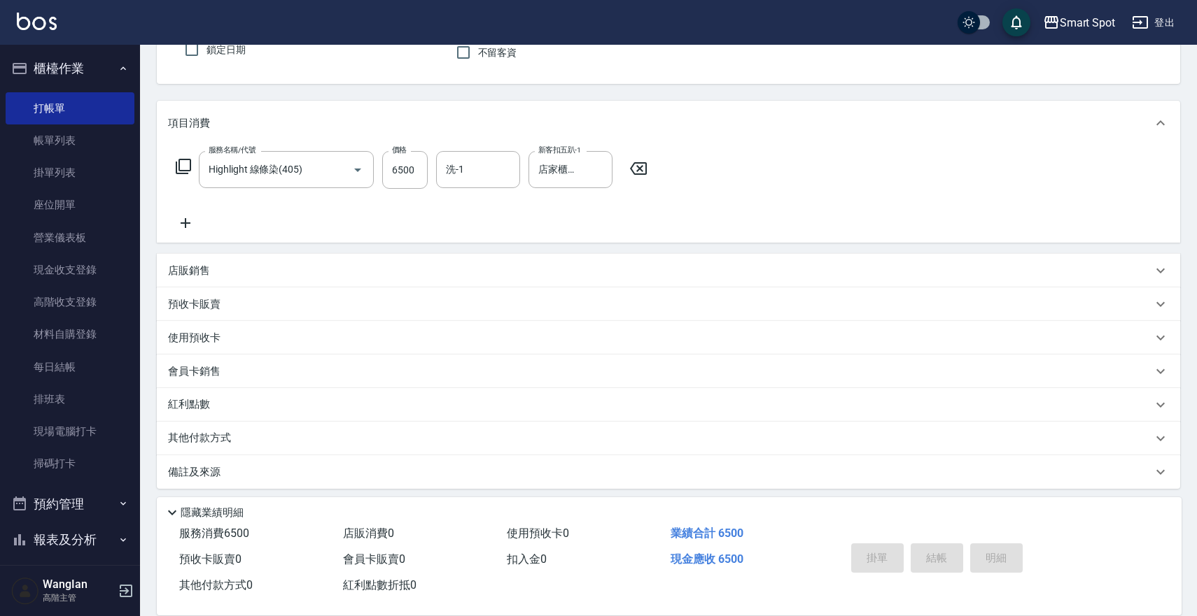
scroll to position [134, 0]
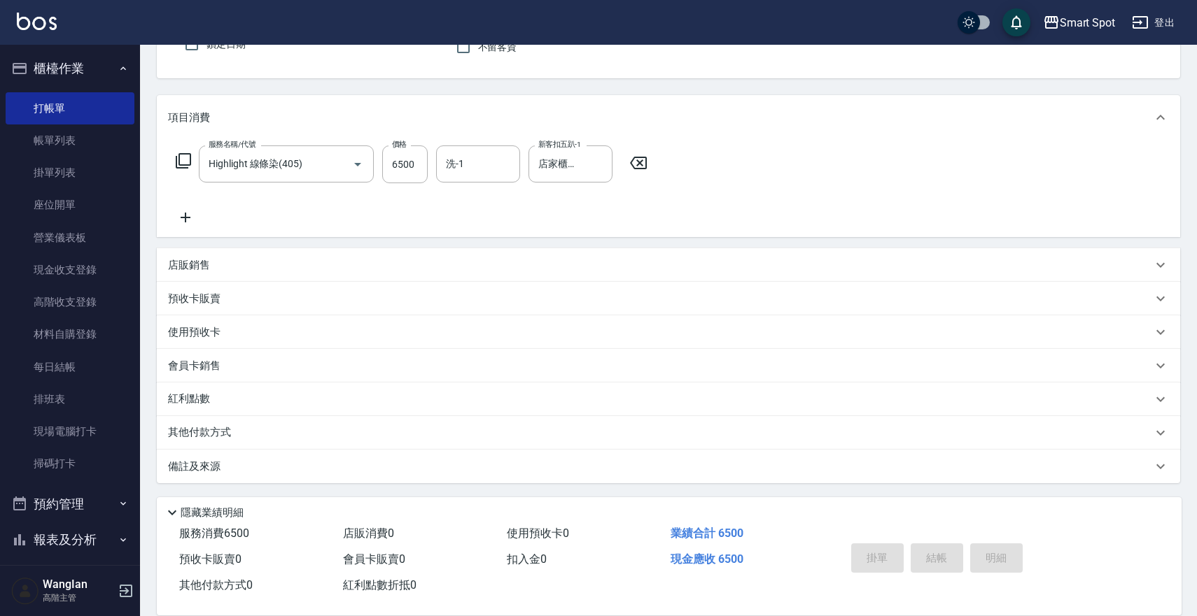
click at [600, 209] on div "服務名稱/代號 Highlight 線條染(405) 服務名稱/代號 價格 6500 價格 洗-1 洗-1 新客扣五趴-1 店家櫃檯(無代號) 新客扣五趴-1" at bounding box center [412, 186] width 488 height 80
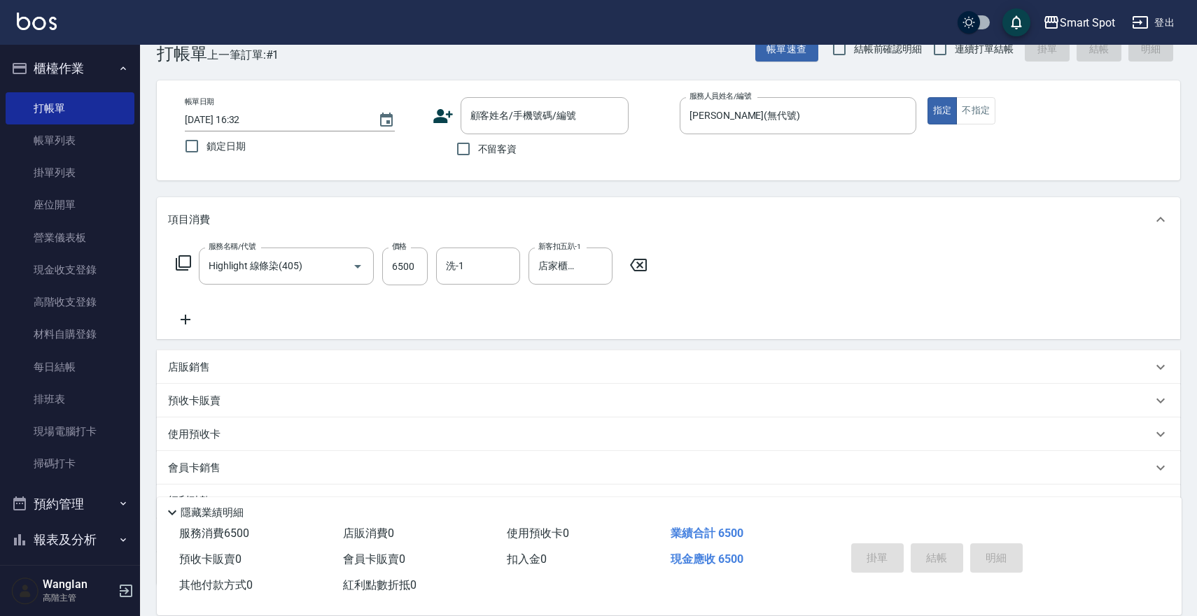
click at [686, 371] on div "店販銷售" at bounding box center [660, 367] width 984 height 15
click at [634, 284] on div "服務名稱/代號 Highlight 線條染(405) 服務名稱/代號 價格 6500 價格 洗-1 洗-1 新客扣五趴-1 店家櫃檯(無代號) 新客扣五趴-1" at bounding box center [412, 267] width 488 height 38
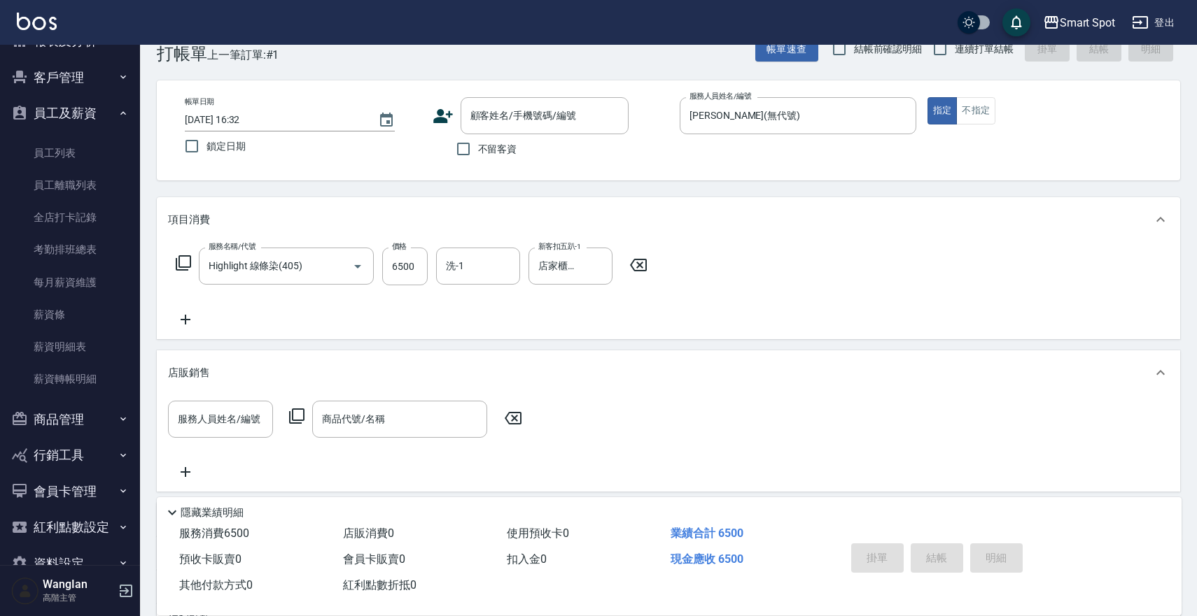
scroll to position [530, 0]
